Goal: Task Accomplishment & Management: Manage account settings

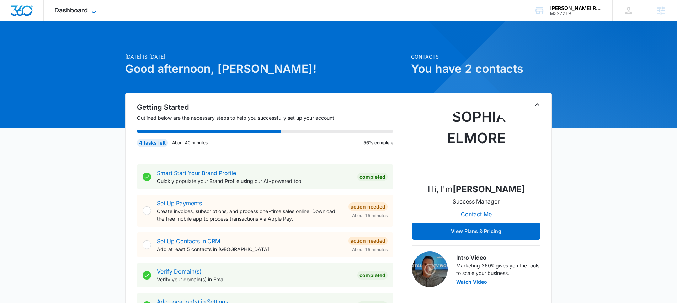
click at [85, 11] on span "Dashboard" at bounding box center [70, 9] width 33 height 7
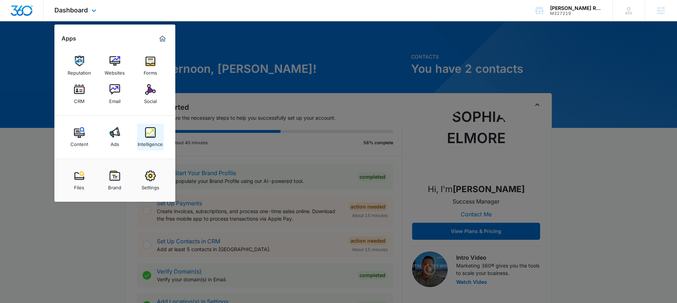
click at [154, 131] on img at bounding box center [150, 132] width 11 height 11
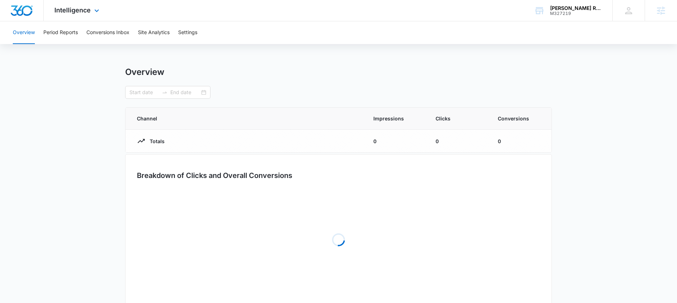
type input "[DATE]"
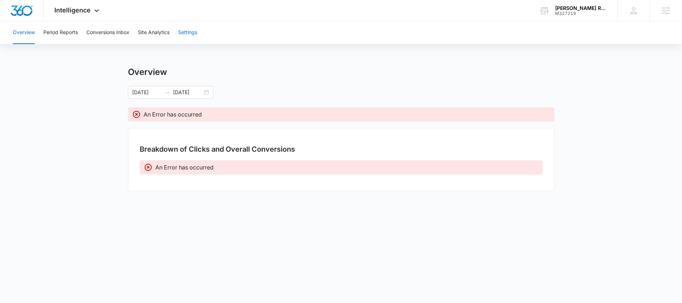
click at [185, 34] on button "Settings" at bounding box center [187, 32] width 19 height 23
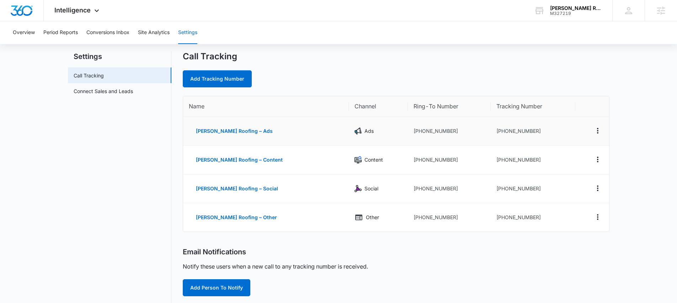
scroll to position [20, 0]
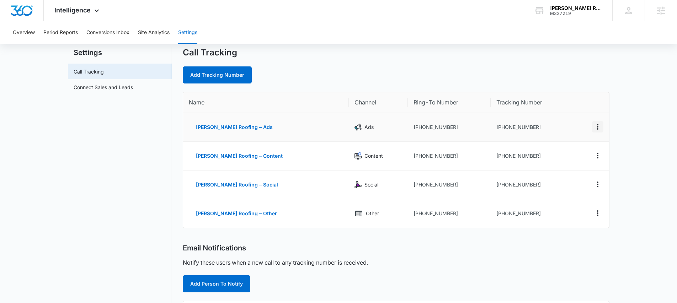
click at [597, 127] on icon "Actions" at bounding box center [597, 127] width 1 height 6
click at [567, 121] on div "Edit" at bounding box center [564, 121] width 15 height 5
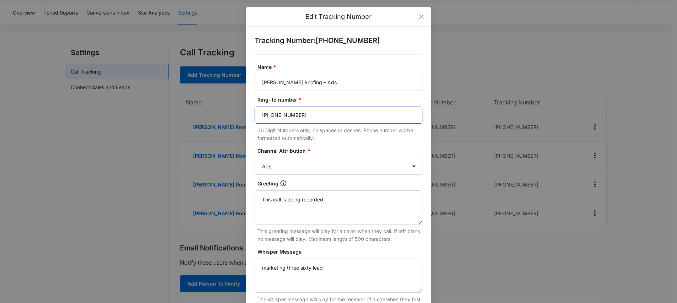
click at [285, 116] on input "[PHONE_NUMBER]" at bounding box center [339, 115] width 168 height 17
paste input "254465"
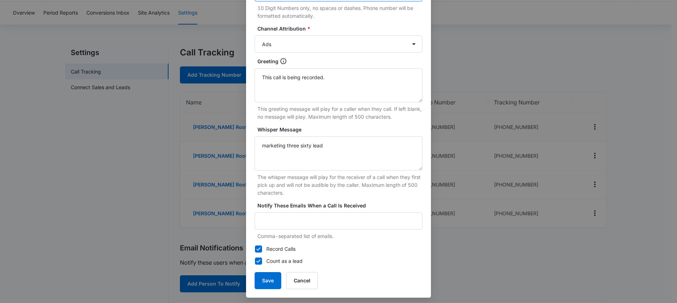
scroll to position [126, 0]
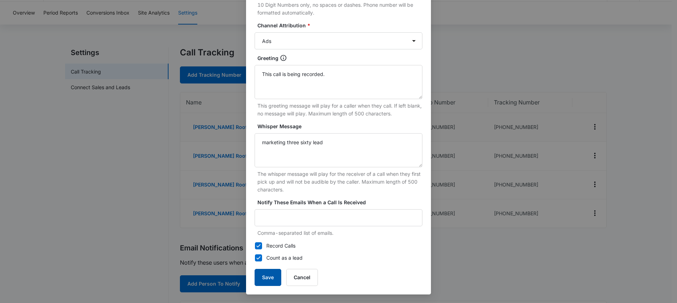
type input "2544655128"
click at [262, 275] on button "Save" at bounding box center [268, 277] width 27 height 17
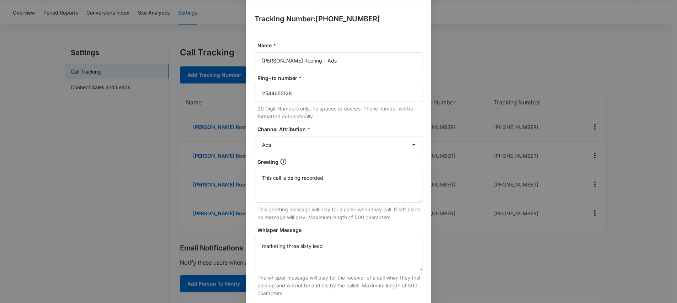
scroll to position [0, 0]
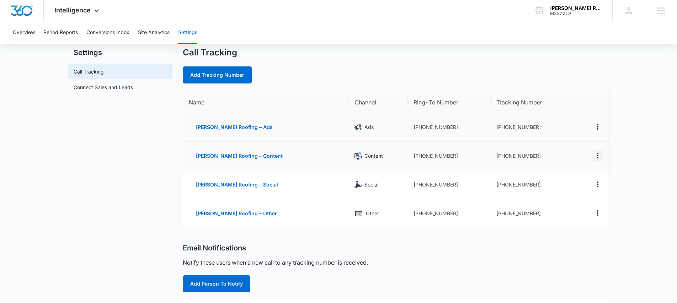
click at [597, 155] on icon "Actions" at bounding box center [597, 156] width 1 height 6
click at [560, 150] on div "Edit" at bounding box center [564, 150] width 15 height 5
select select "CONTENT"
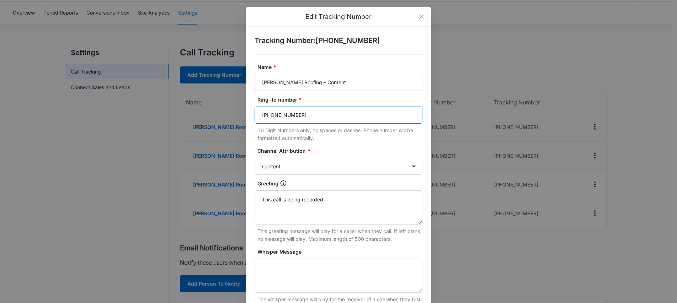
click at [288, 110] on input "[PHONE_NUMBER]" at bounding box center [339, 115] width 168 height 17
paste input "254465"
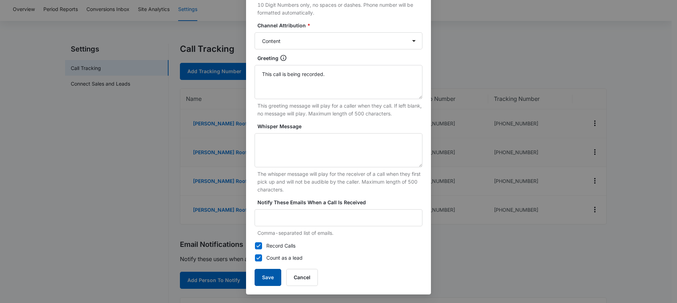
scroll to position [23, 0]
type input "2544655128"
click at [273, 271] on button "Save" at bounding box center [268, 277] width 27 height 17
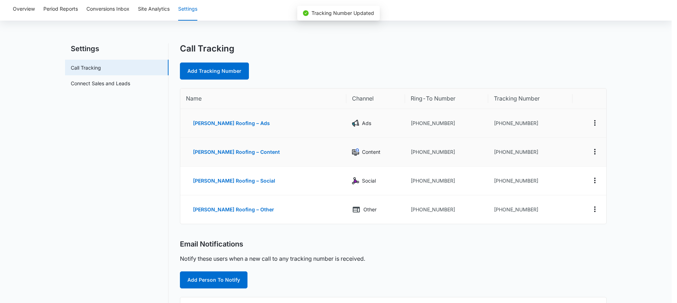
scroll to position [118, 0]
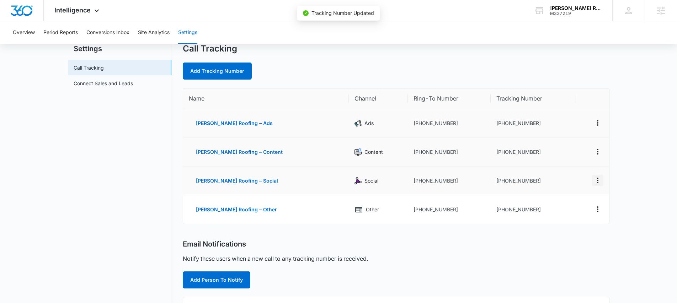
click at [596, 181] on icon "Actions" at bounding box center [598, 180] width 9 height 9
click at [558, 176] on div "Edit" at bounding box center [564, 175] width 15 height 5
select select "SOCIAL"
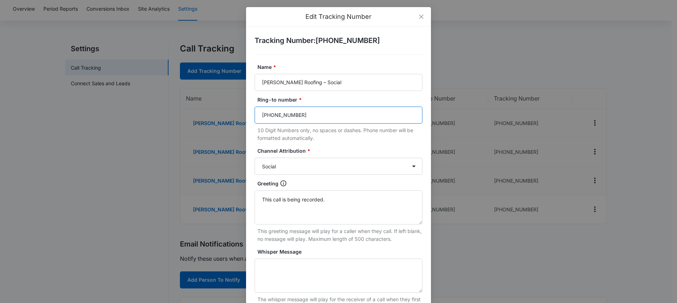
click at [292, 114] on input "[PHONE_NUMBER]" at bounding box center [339, 115] width 168 height 17
paste input "254465"
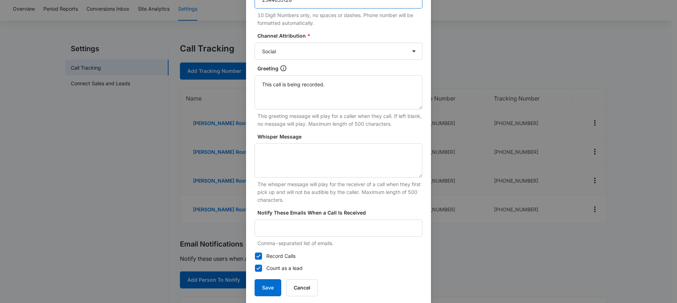
scroll to position [126, 0]
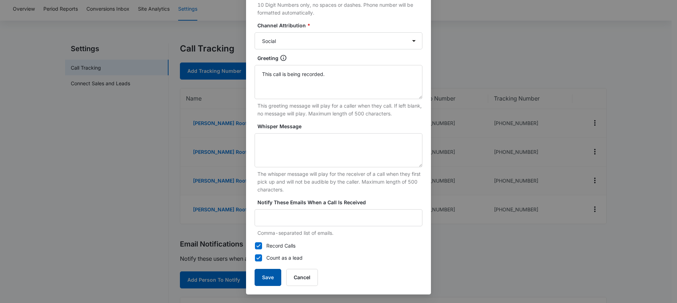
type input "2544655128"
click at [265, 273] on button "Save" at bounding box center [268, 277] width 27 height 17
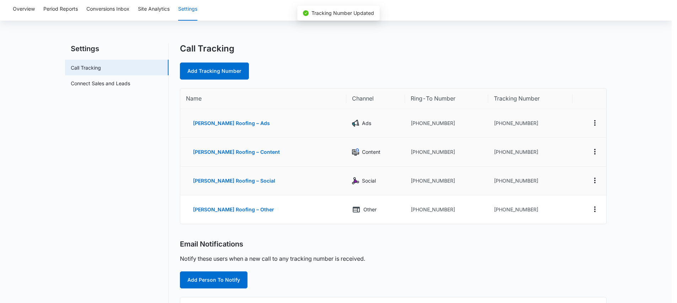
scroll to position [118, 0]
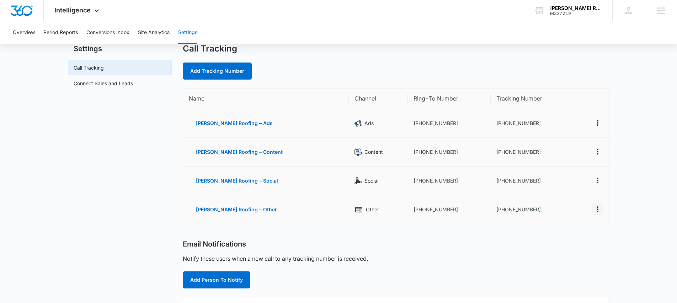
click at [597, 209] on icon "Actions" at bounding box center [598, 209] width 9 height 9
click at [562, 201] on div "Edit" at bounding box center [564, 202] width 15 height 5
select select "OTHER"
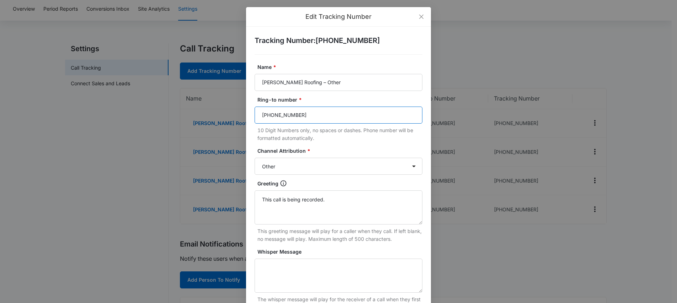
click at [283, 115] on input "[PHONE_NUMBER]" at bounding box center [339, 115] width 168 height 17
paste input "254465"
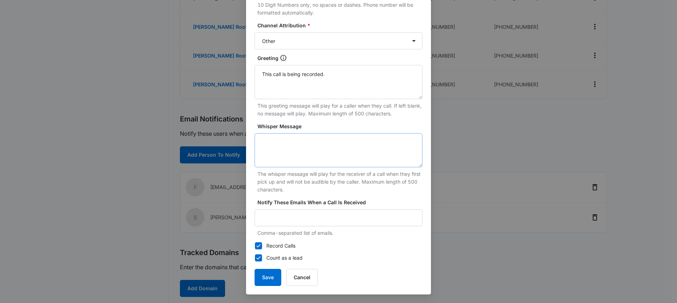
scroll to position [172, 0]
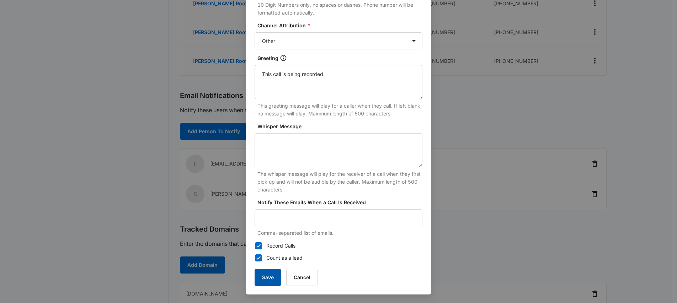
type input "2544655128"
click at [271, 275] on button "Save" at bounding box center [268, 277] width 27 height 17
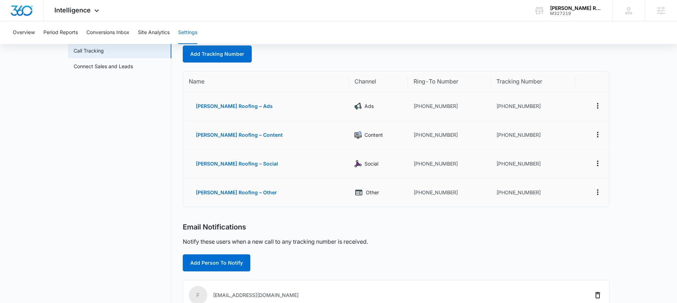
scroll to position [39, 0]
